Goal: Navigation & Orientation: Find specific page/section

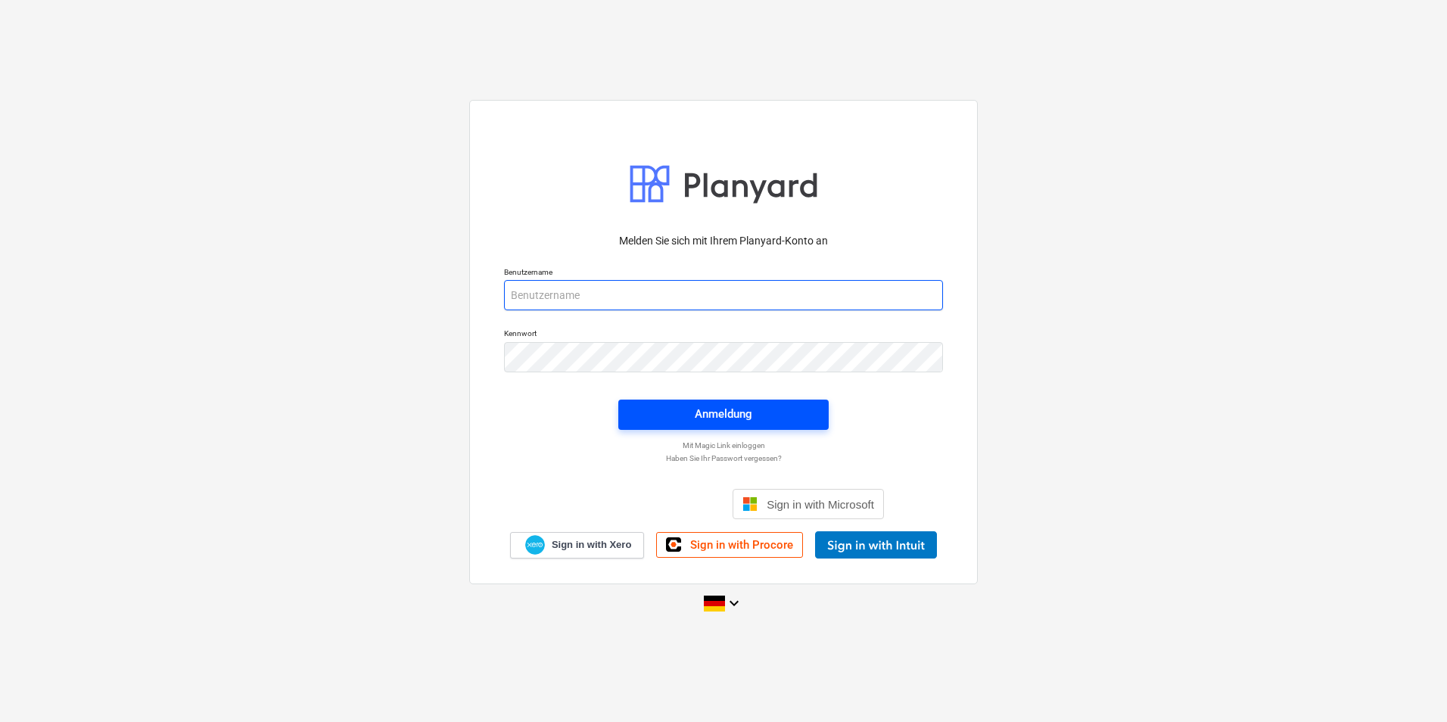
type input "[PERSON_NAME][EMAIL_ADDRESS][PERSON_NAME][DOMAIN_NAME]"
click at [661, 421] on span "Anmeldung" at bounding box center [724, 414] width 174 height 20
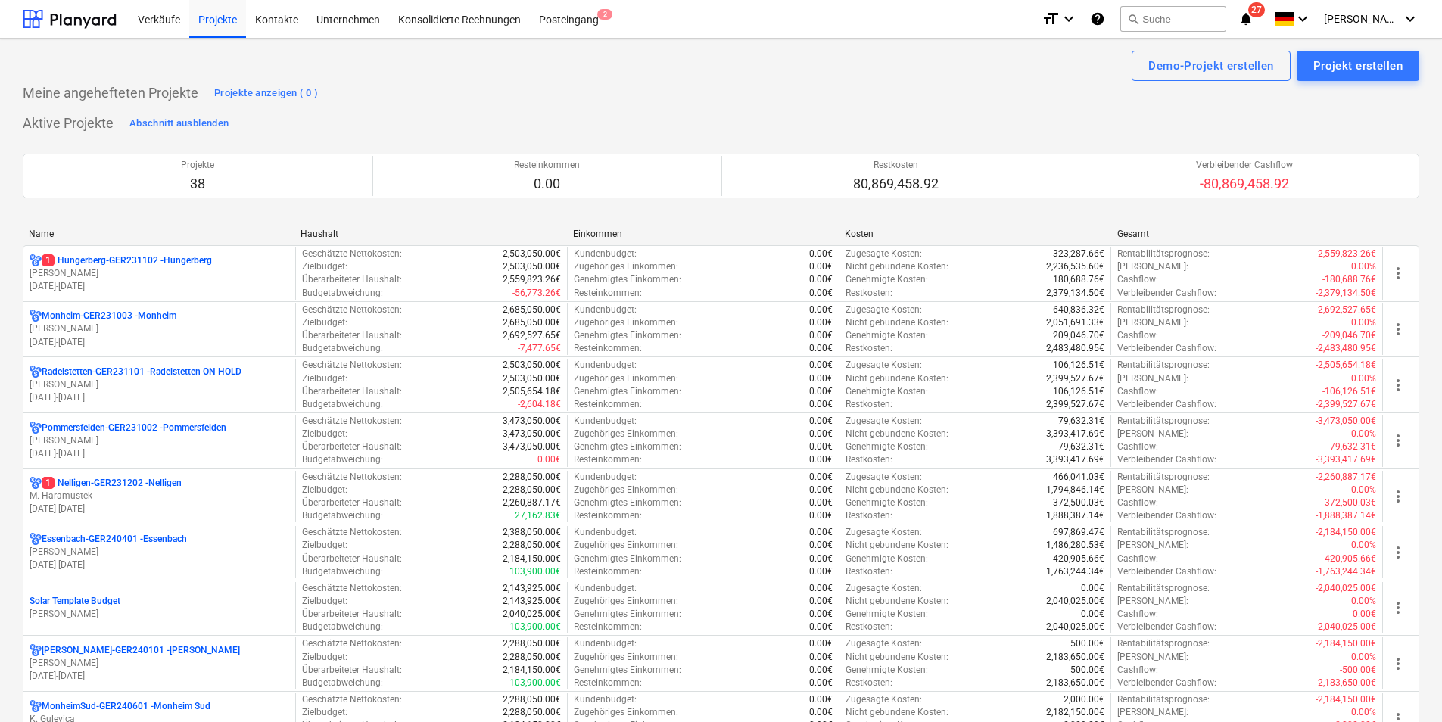
click at [80, 235] on div "Name" at bounding box center [159, 234] width 260 height 11
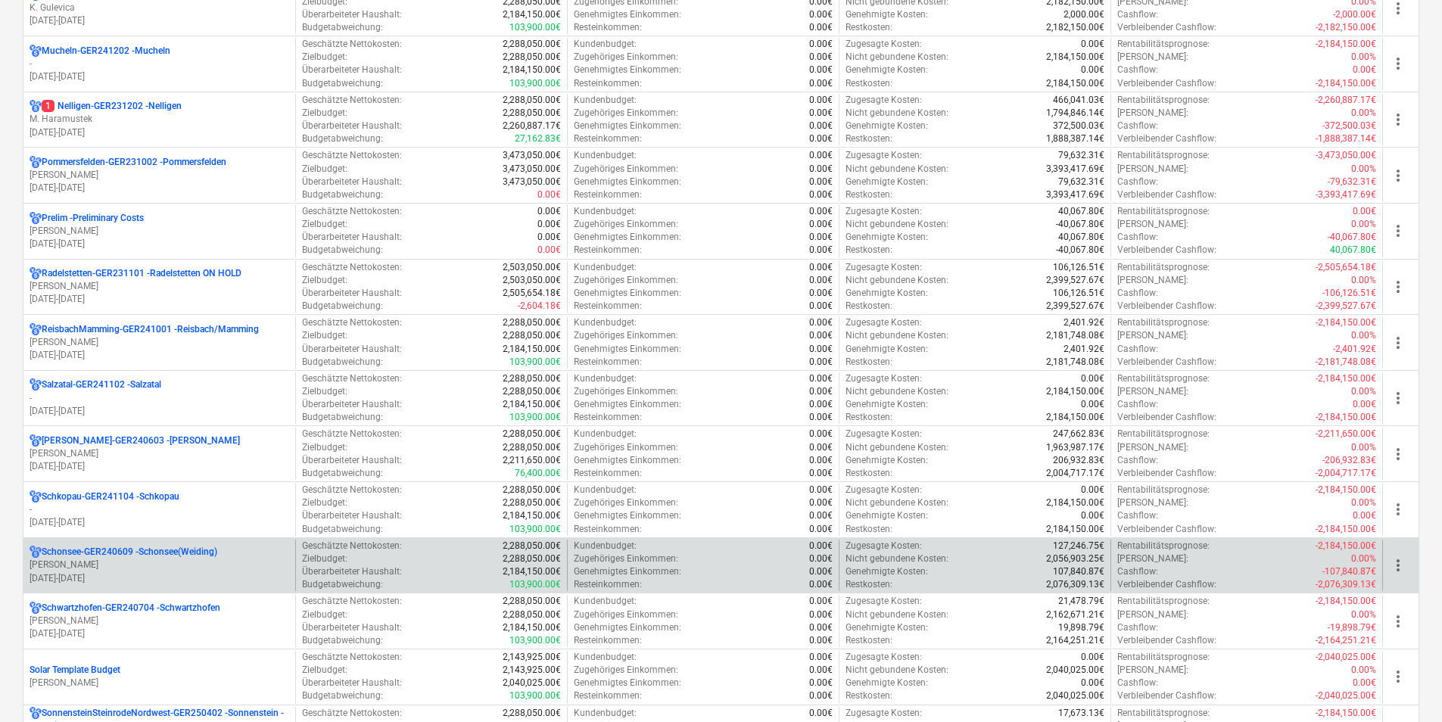
scroll to position [1135, 0]
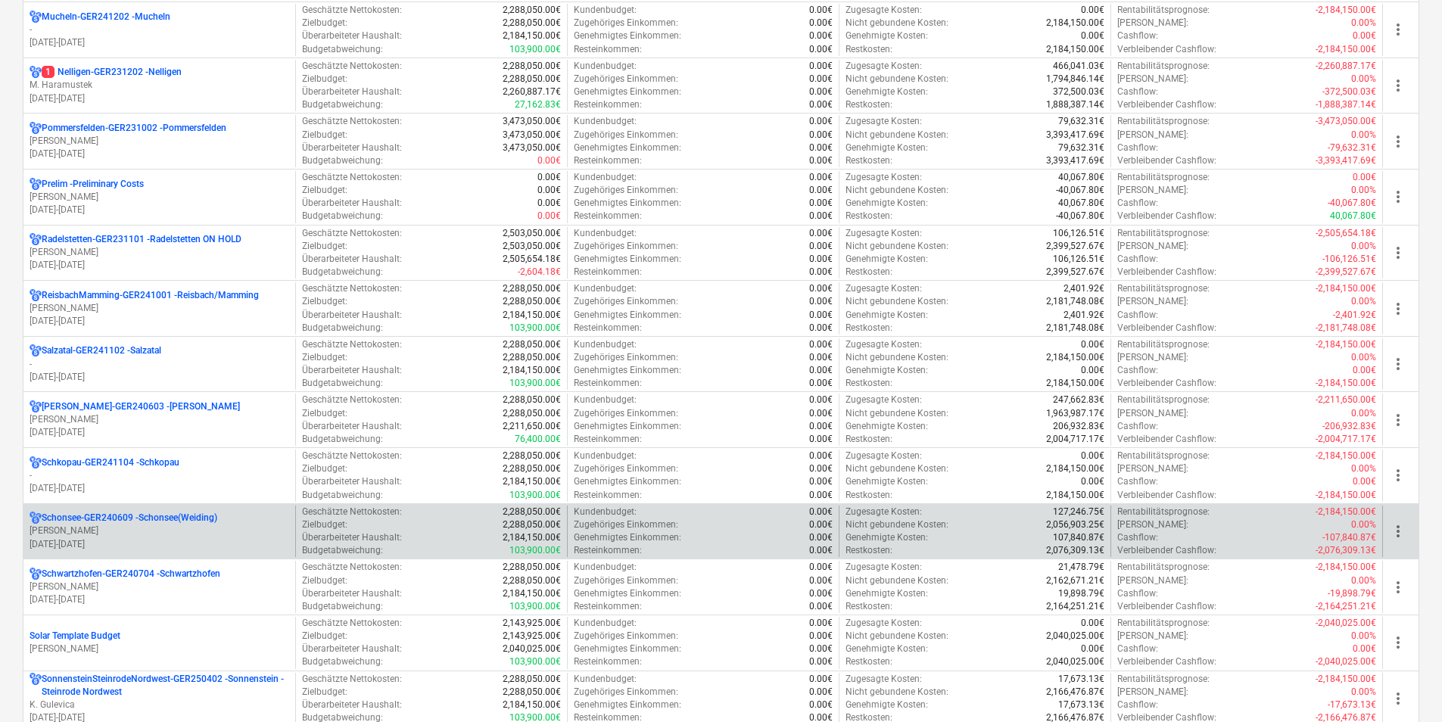
click at [106, 518] on p "Schonsee-GER240609 - Schonsee(Weiding)" at bounding box center [130, 518] width 176 height 13
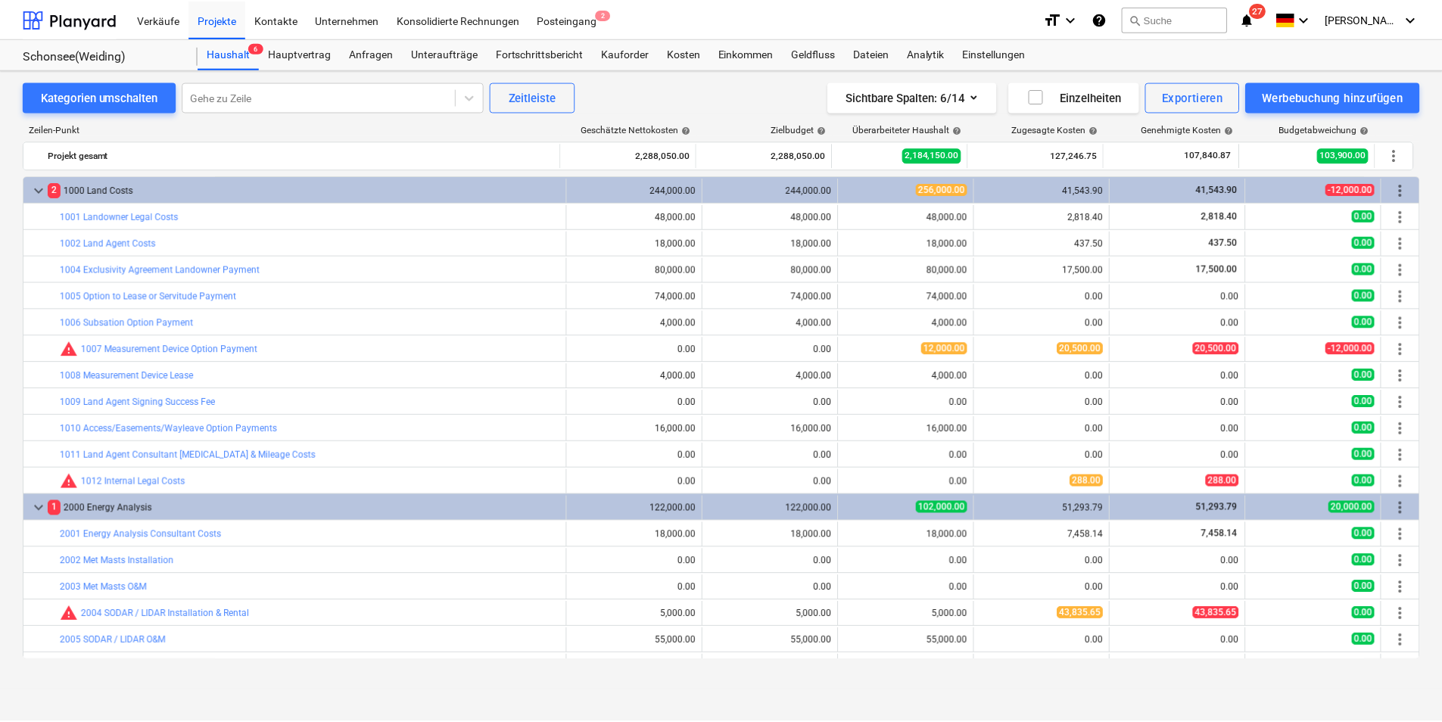
scroll to position [391, 0]
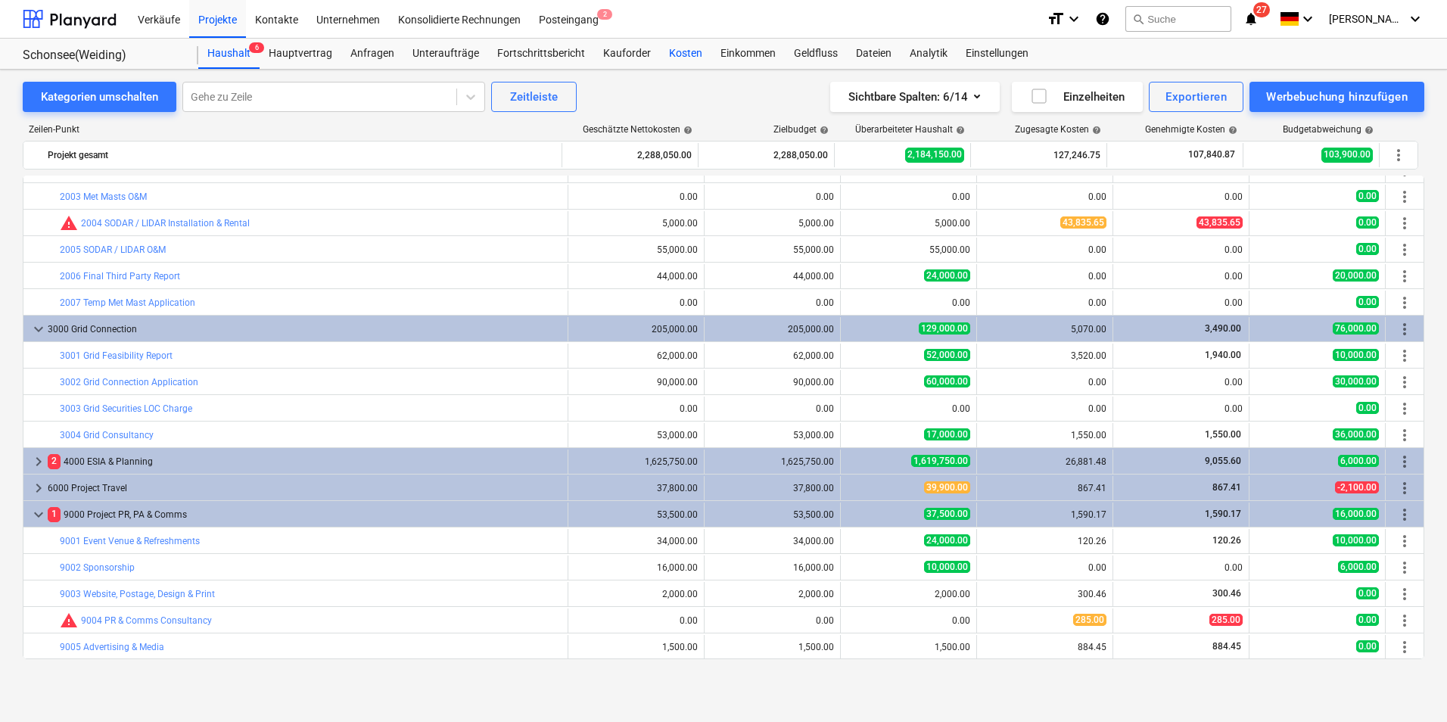
click at [677, 58] on div "Kosten" at bounding box center [685, 54] width 51 height 30
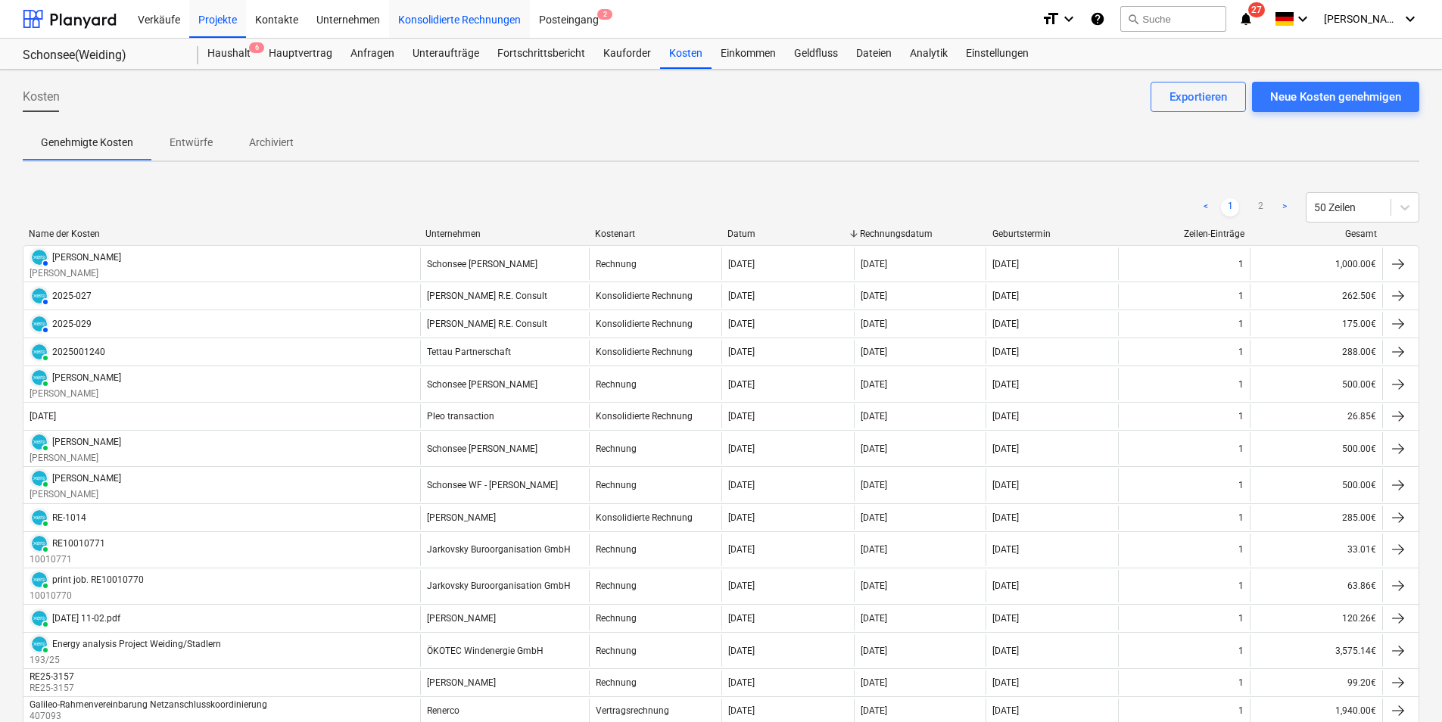
drag, startPoint x: 217, startPoint y: 23, endPoint x: 440, endPoint y: 2, distance: 224.3
click at [217, 23] on div "Projekte" at bounding box center [217, 18] width 57 height 39
